Goal: Find specific page/section: Find specific page/section

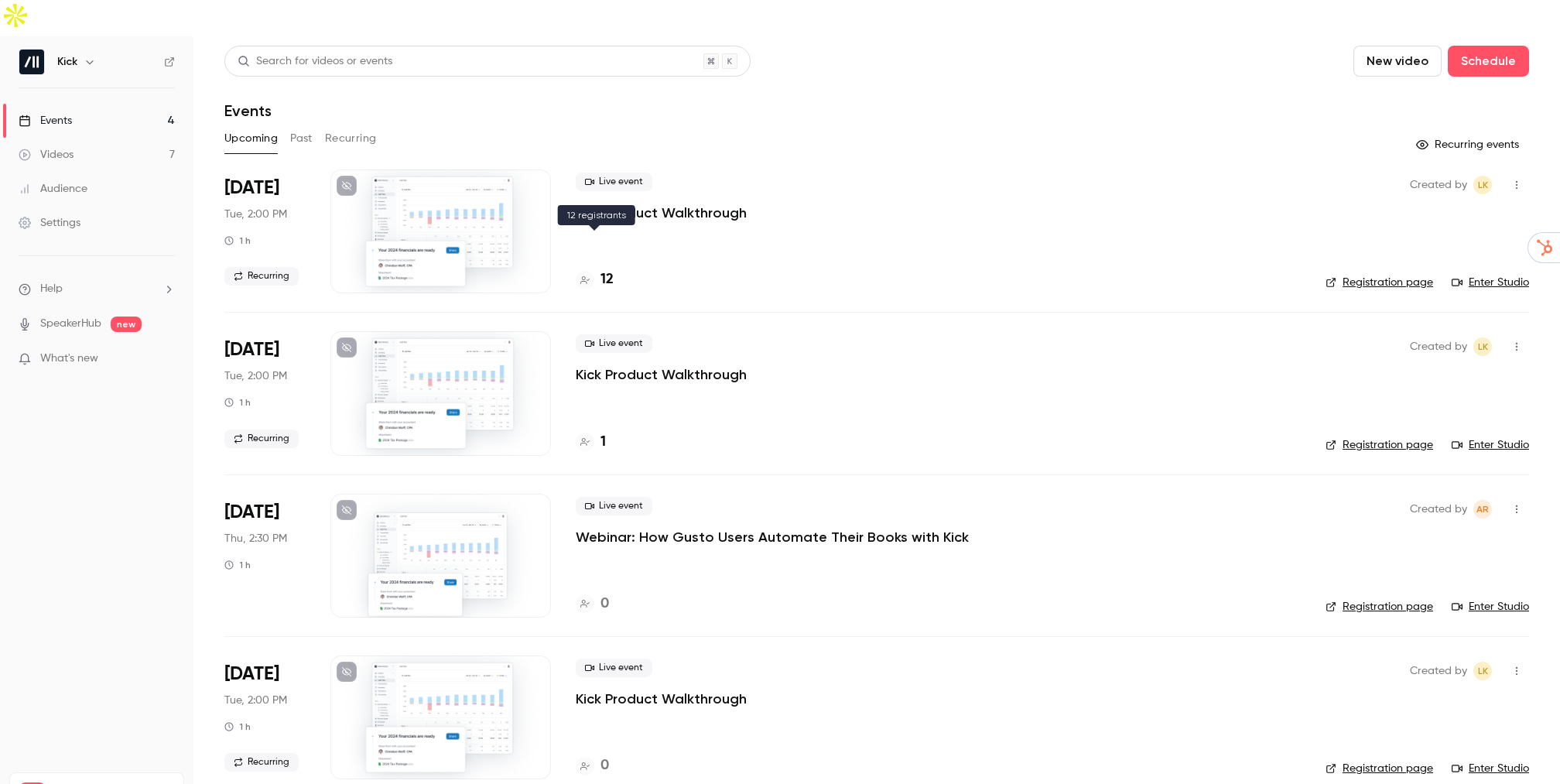
click at [608, 270] on h4 "12" at bounding box center [607, 280] width 13 height 21
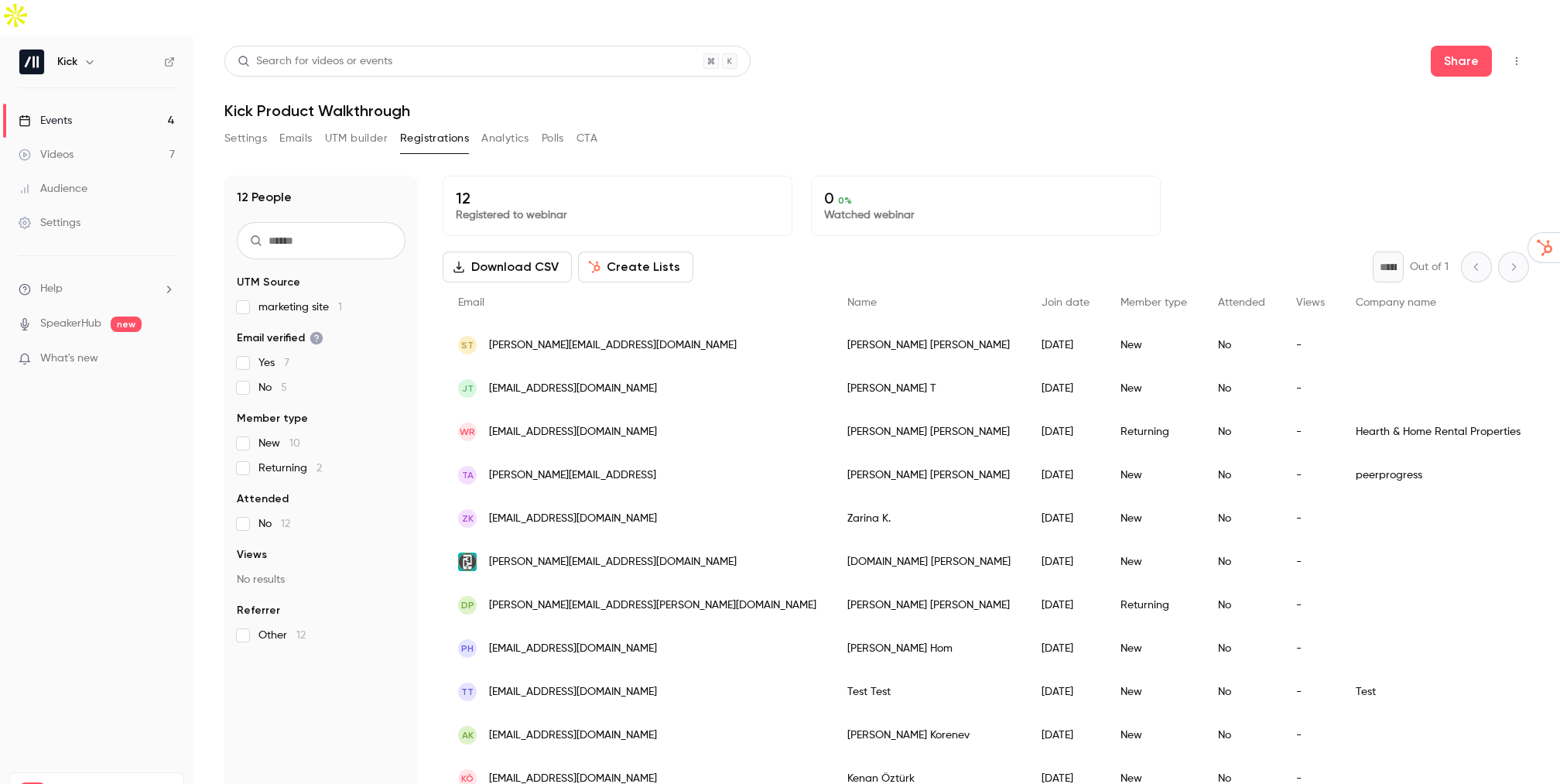
click at [72, 104] on link "Events 4" at bounding box center [96, 121] width 193 height 34
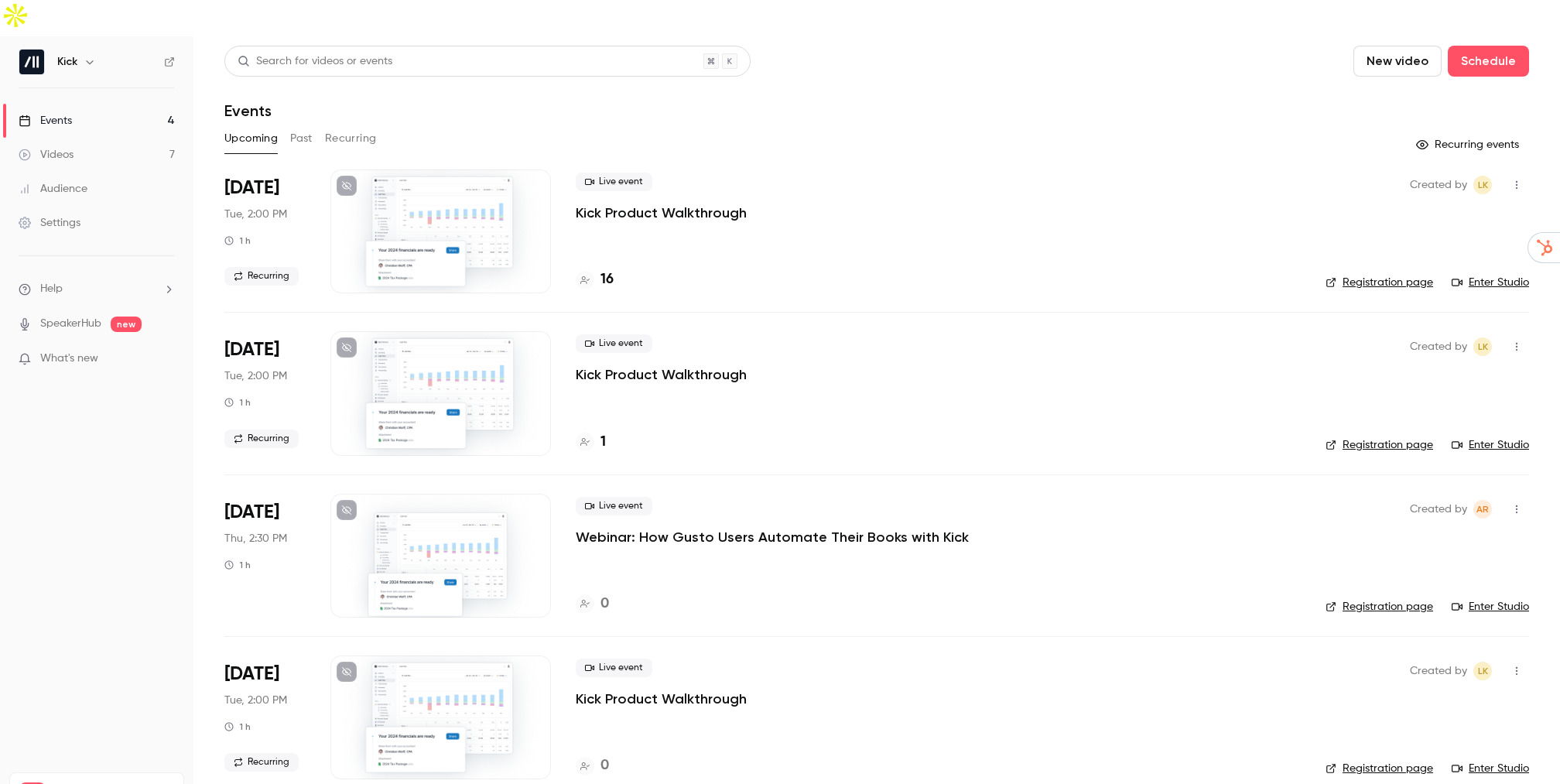
click at [604, 270] on h4 "16" at bounding box center [607, 280] width 13 height 21
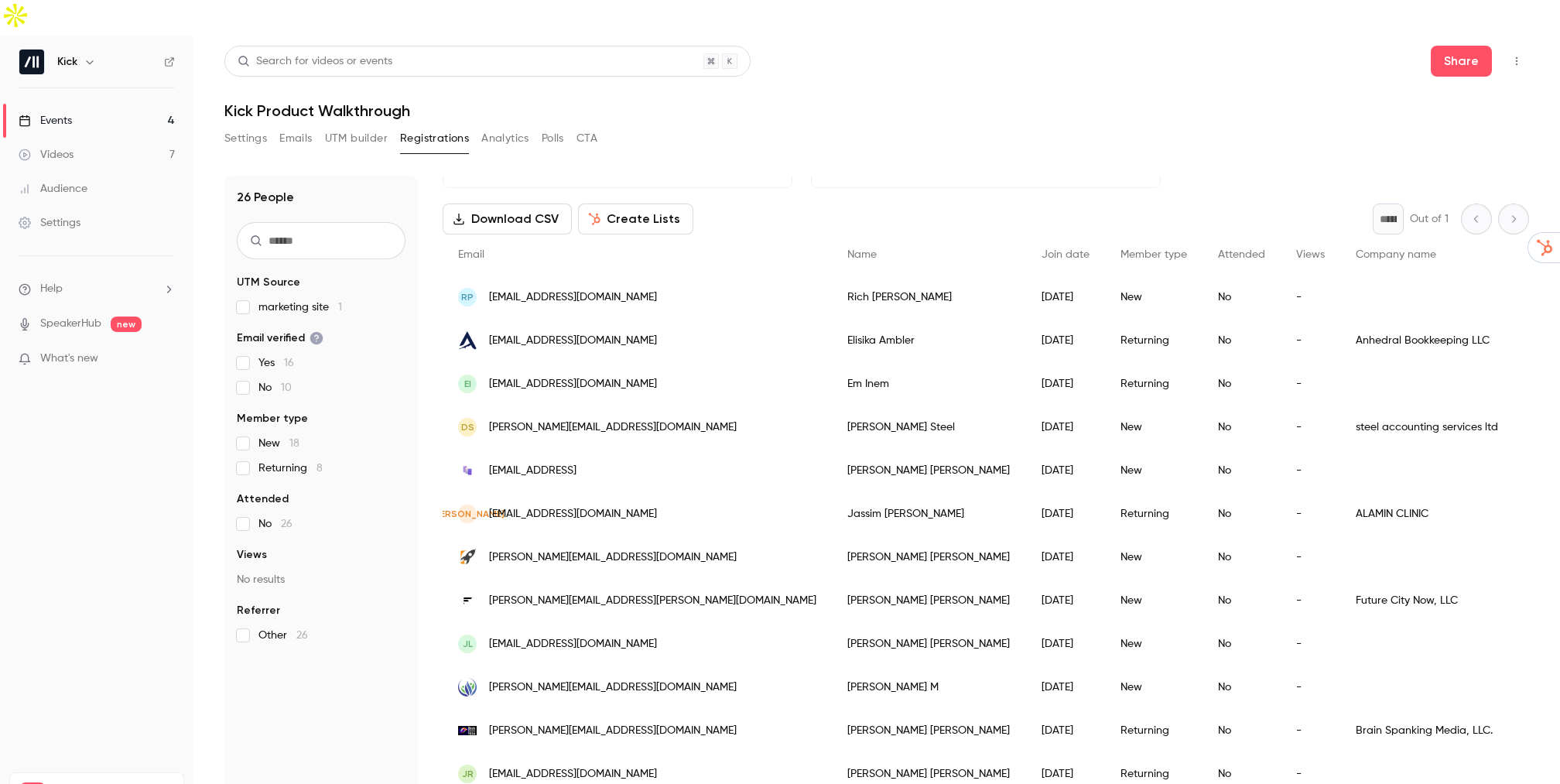
scroll to position [53, 0]
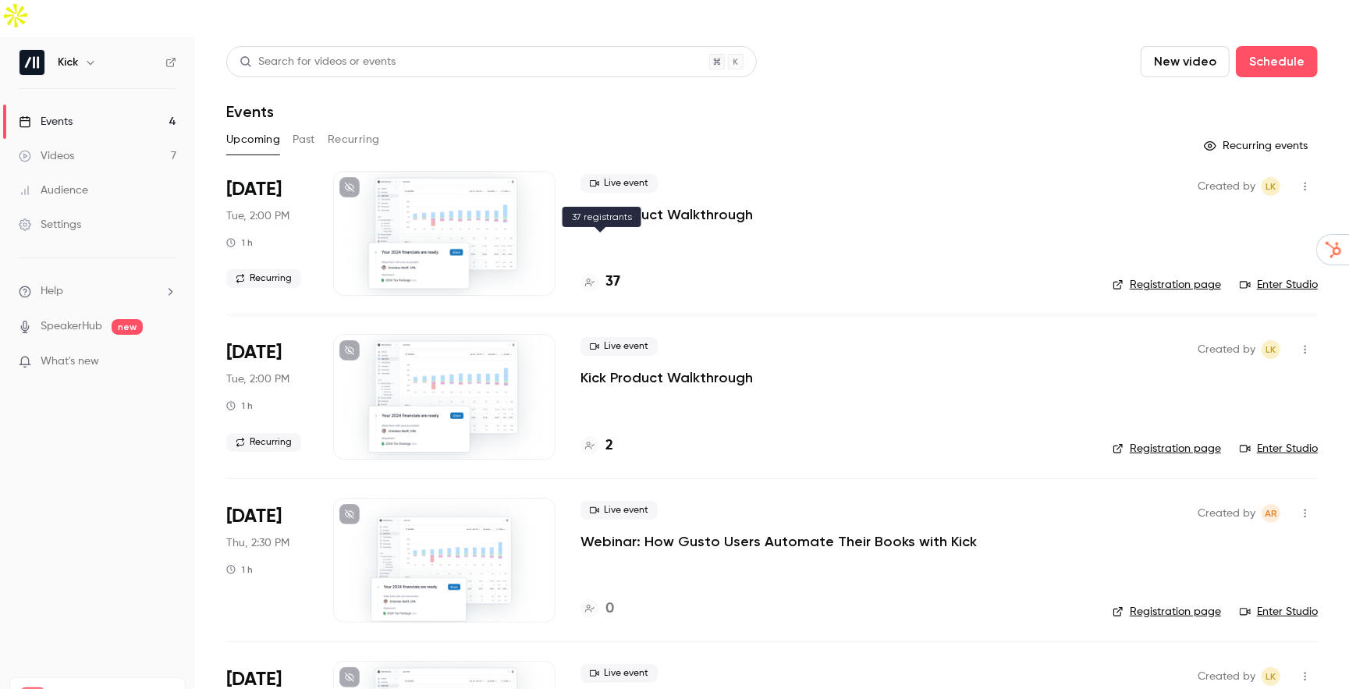
click at [613, 272] on h4 "37" at bounding box center [613, 282] width 15 height 21
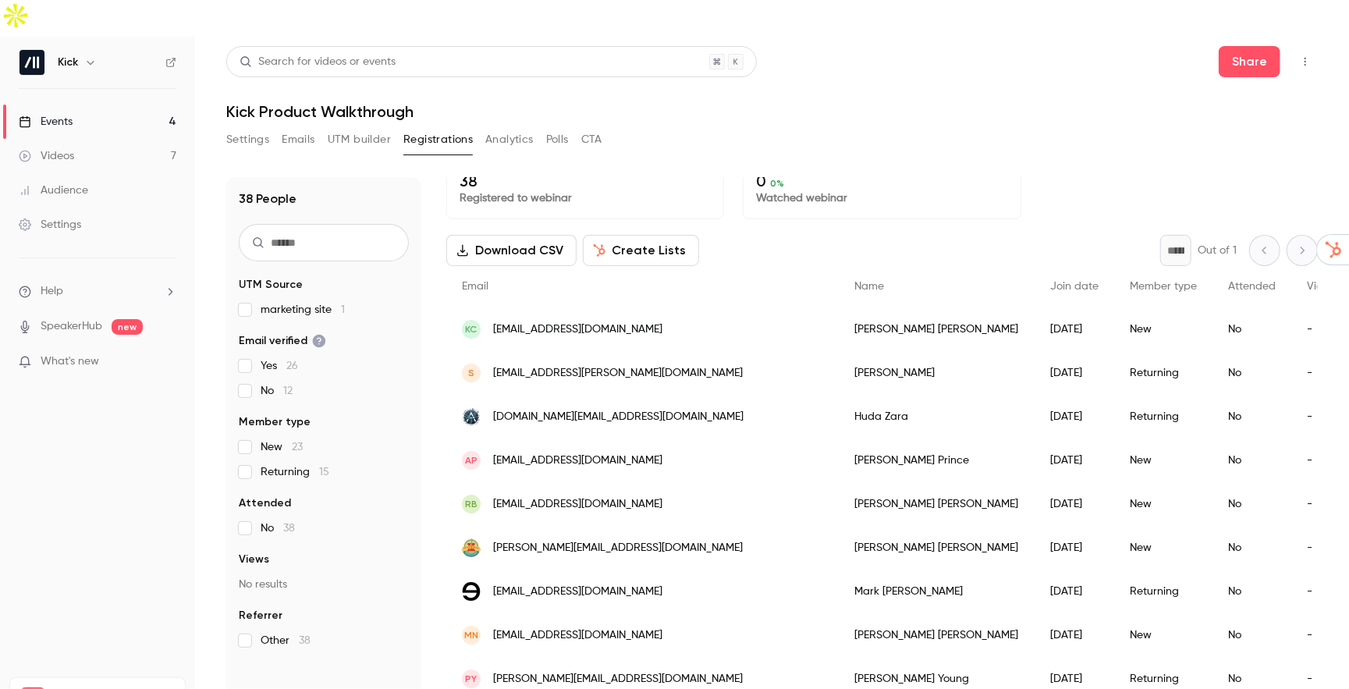
click at [59, 114] on div "Events" at bounding box center [46, 122] width 54 height 16
